Goal: Find specific page/section: Find specific page/section

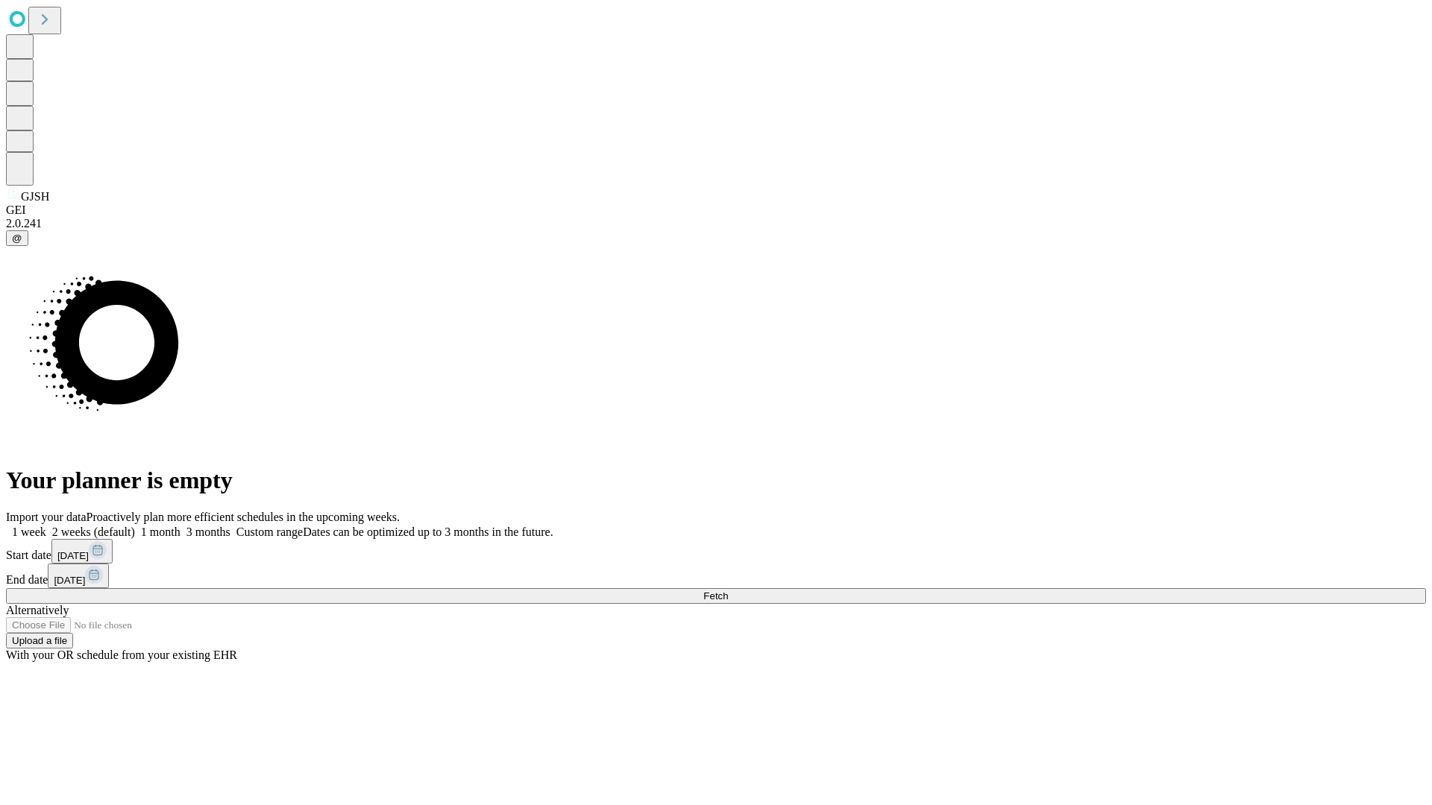
click at [728, 591] on span "Fetch" at bounding box center [715, 596] width 25 height 11
